Goal: Task Accomplishment & Management: Manage account settings

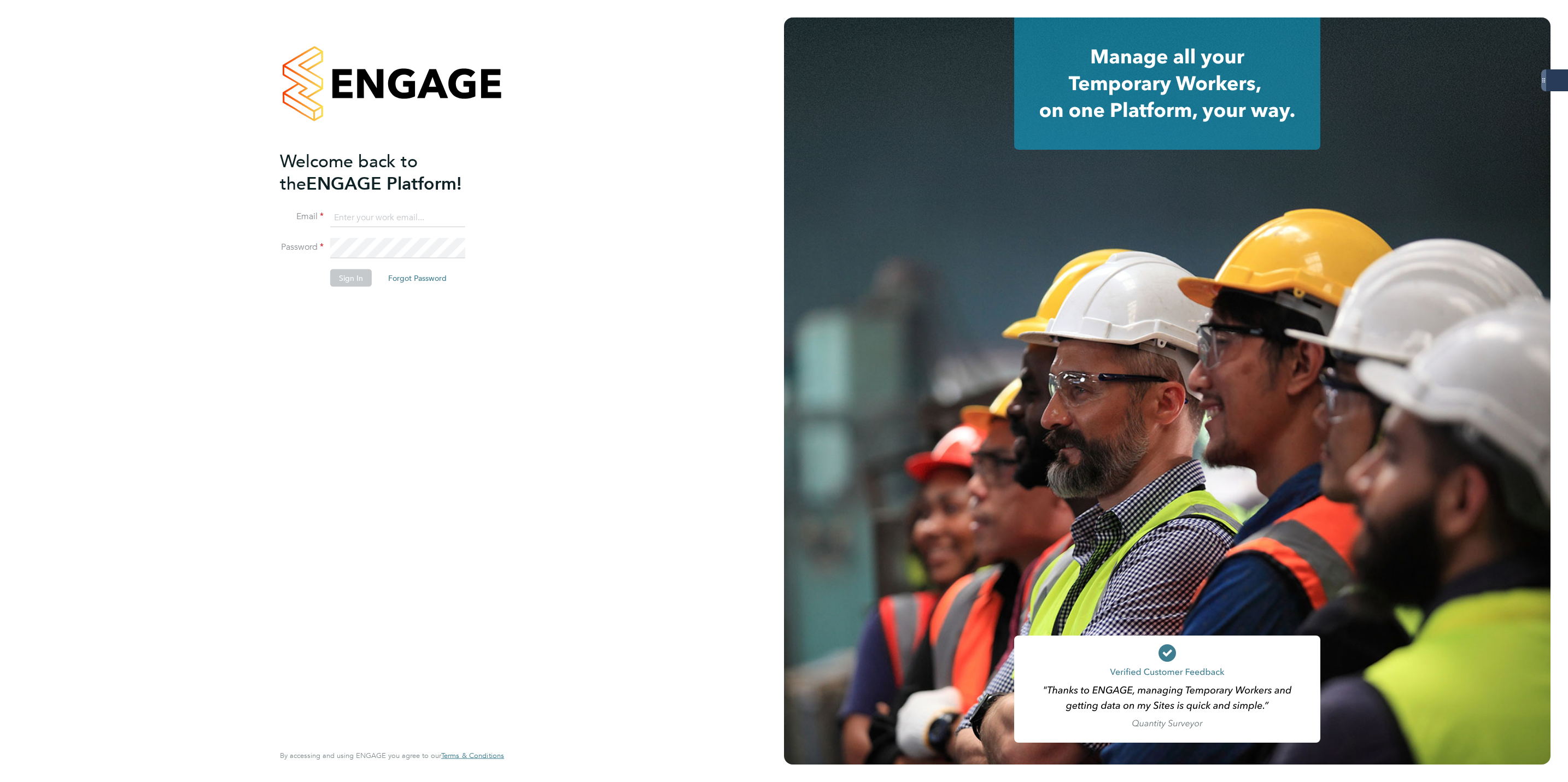
type input "Lewis.hodson@servicecare.org.uk"
click at [360, 271] on button "Sign In" at bounding box center [351, 278] width 41 height 18
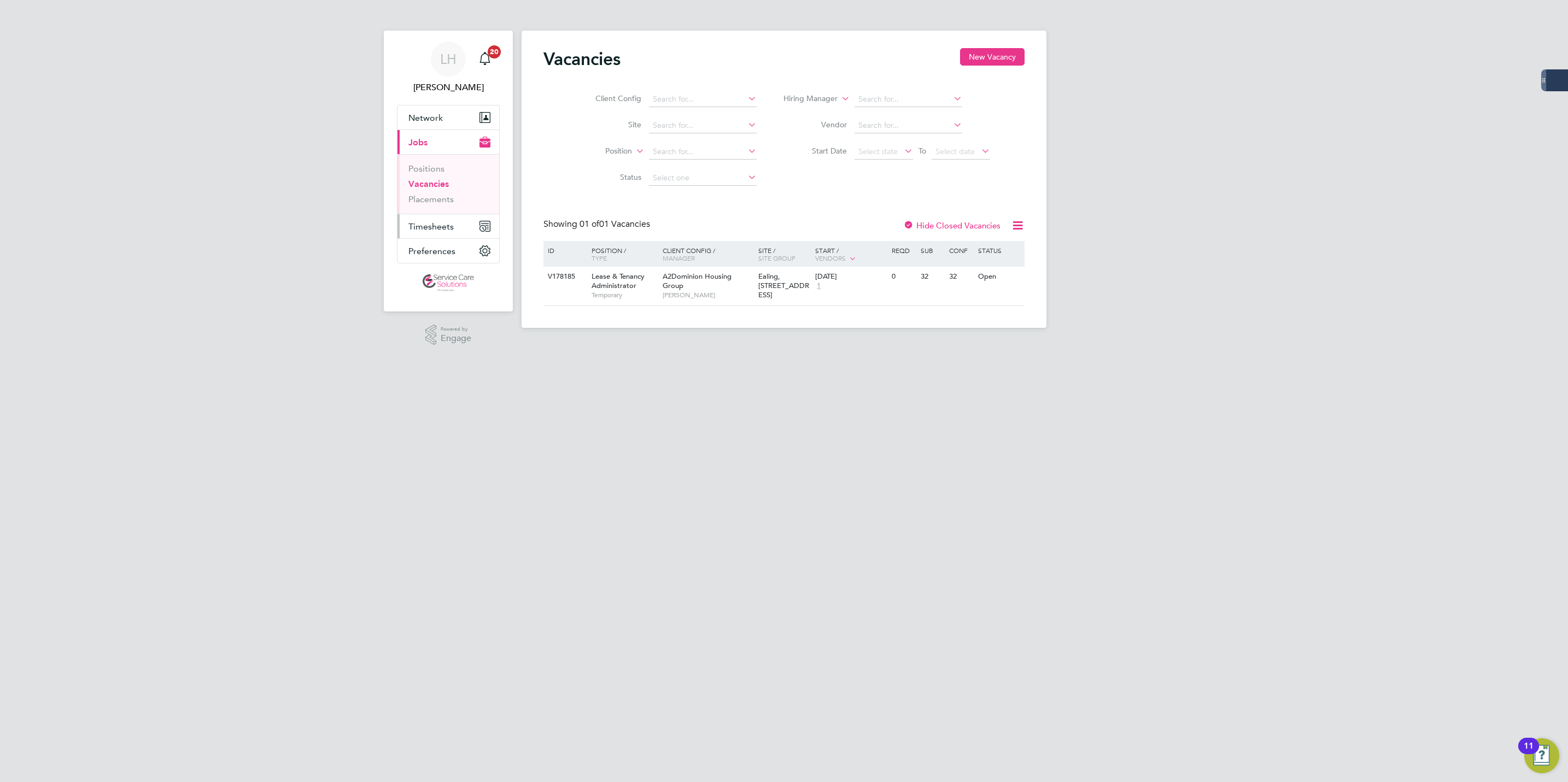
drag, startPoint x: 425, startPoint y: 220, endPoint x: 443, endPoint y: 230, distance: 20.6
click at [425, 220] on button "Timesheets" at bounding box center [448, 226] width 102 height 24
click at [440, 194] on link "Timesheets" at bounding box center [431, 193] width 46 height 10
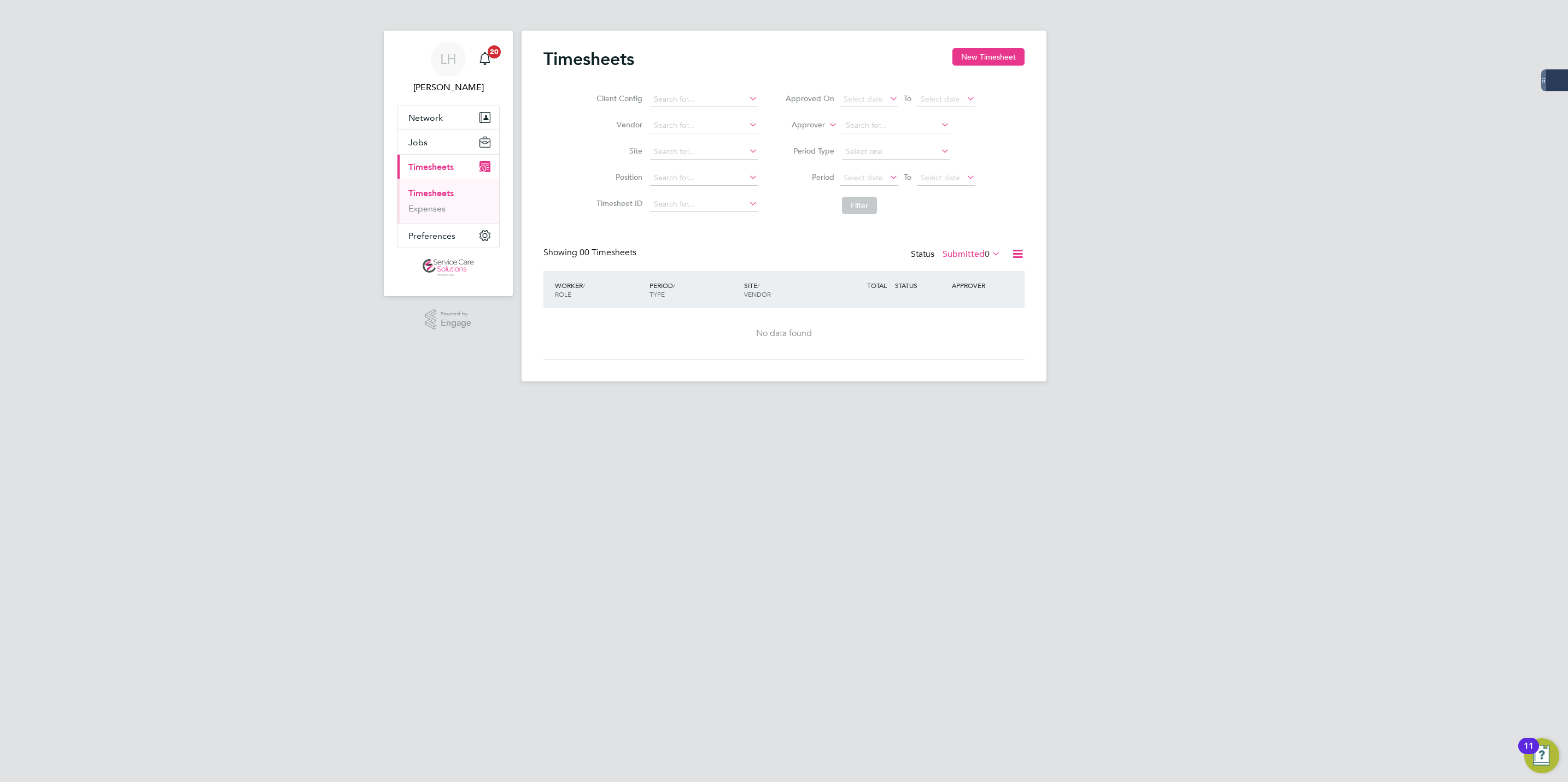
click at [957, 257] on label "Submitted 0" at bounding box center [971, 254] width 58 height 11
click at [973, 326] on li "Approved" at bounding box center [957, 321] width 51 height 15
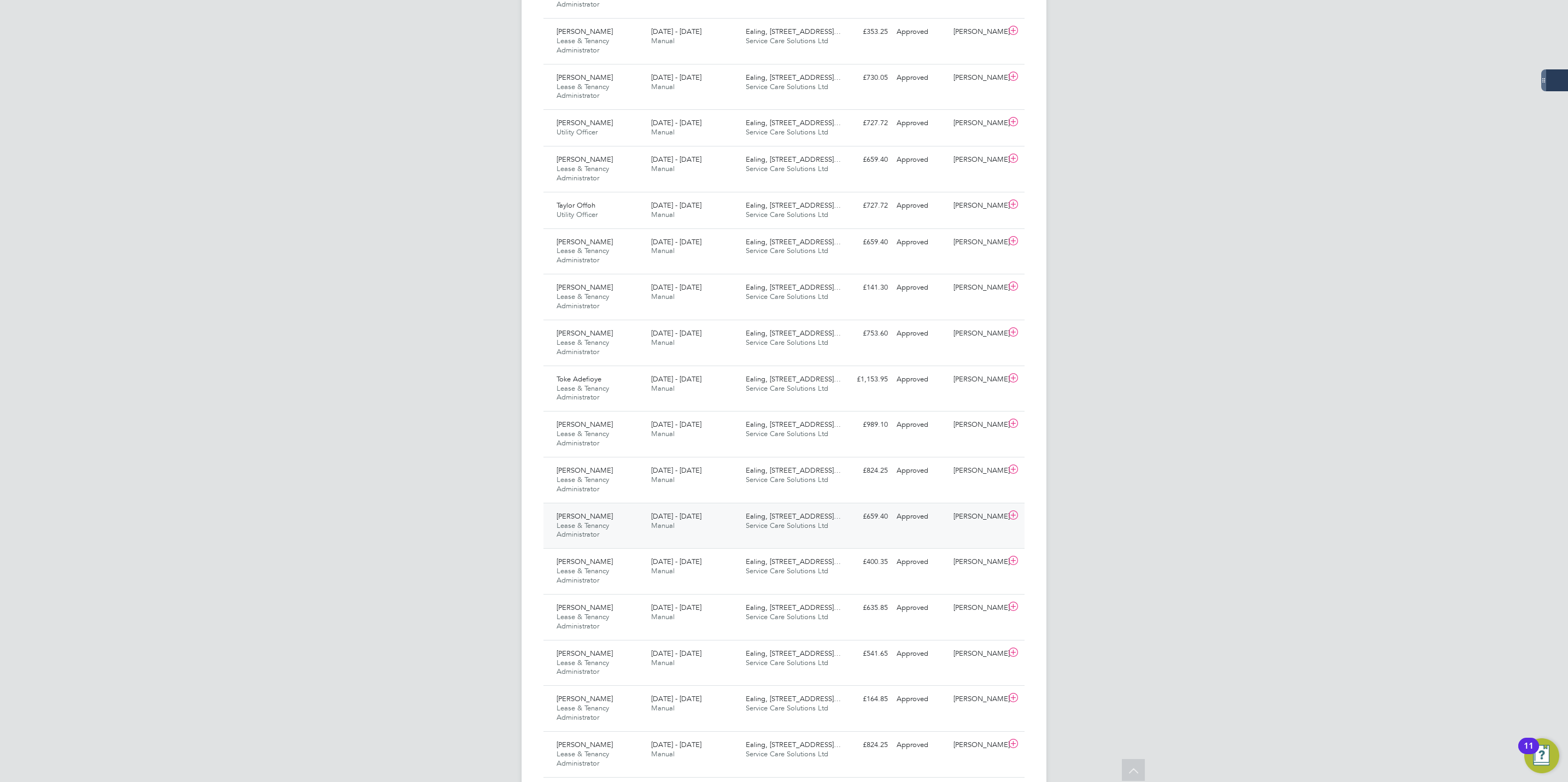
click at [618, 537] on div "[PERSON_NAME] Lease & Tenancy Administrator [DATE] - [DATE]" at bounding box center [599, 526] width 94 height 37
click at [987, 609] on div "View Details" at bounding box center [985, 611] width 54 height 18
click at [987, 615] on link "View Details" at bounding box center [985, 610] width 40 height 9
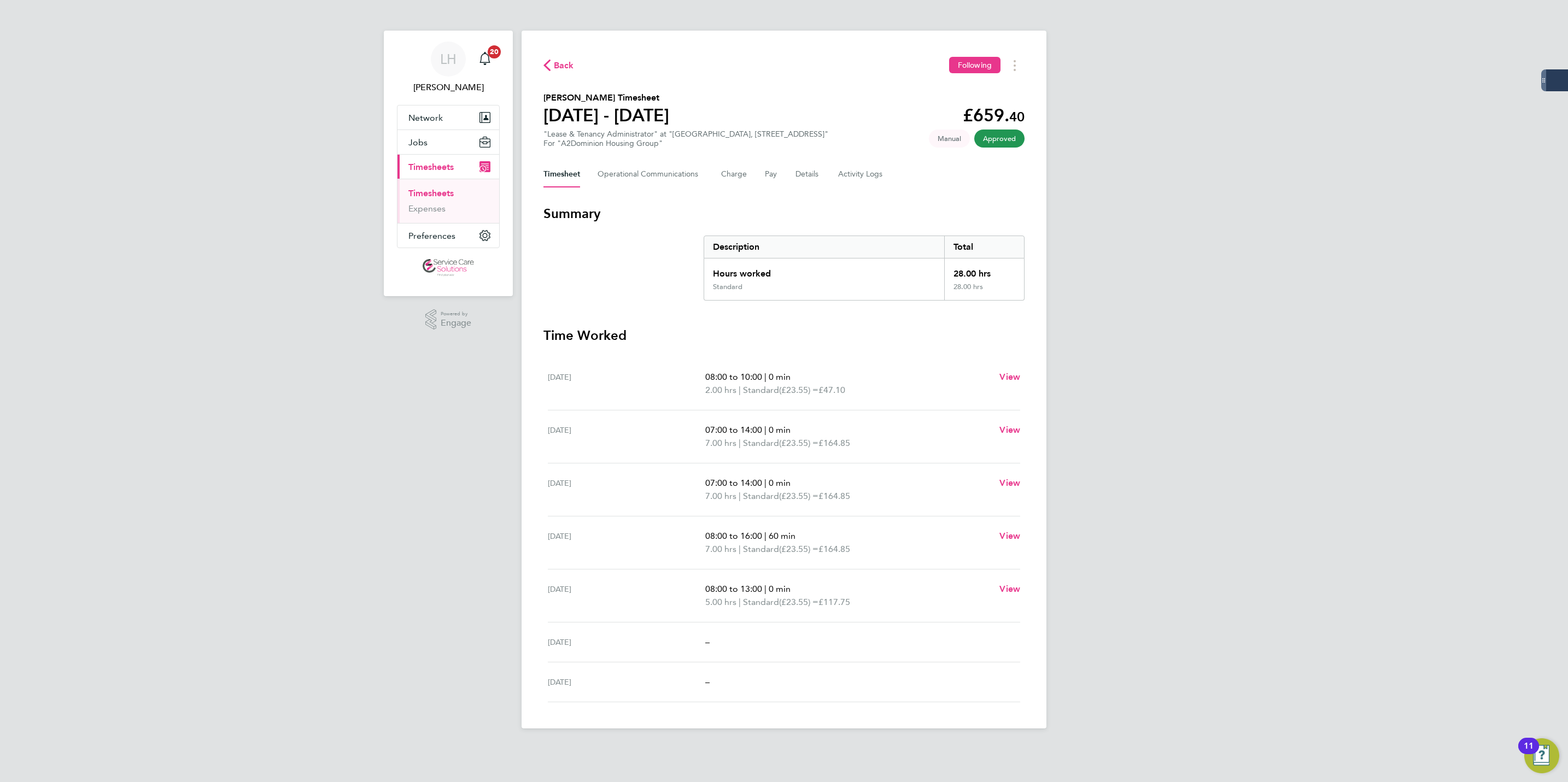
click at [740, 627] on ul "Mon 25 Aug 08:00 to 10:00 | 0 min 2.00 hrs | Standard (£23.55) = £47.10 View Tu…" at bounding box center [784, 529] width 481 height 345
click at [730, 566] on div "Thu 28 Aug 08:00 to 16:00 | 60 min 7.00 hrs | Standard (£23.55) = £164.85 View" at bounding box center [784, 543] width 472 height 53
